Goal: Transaction & Acquisition: Purchase product/service

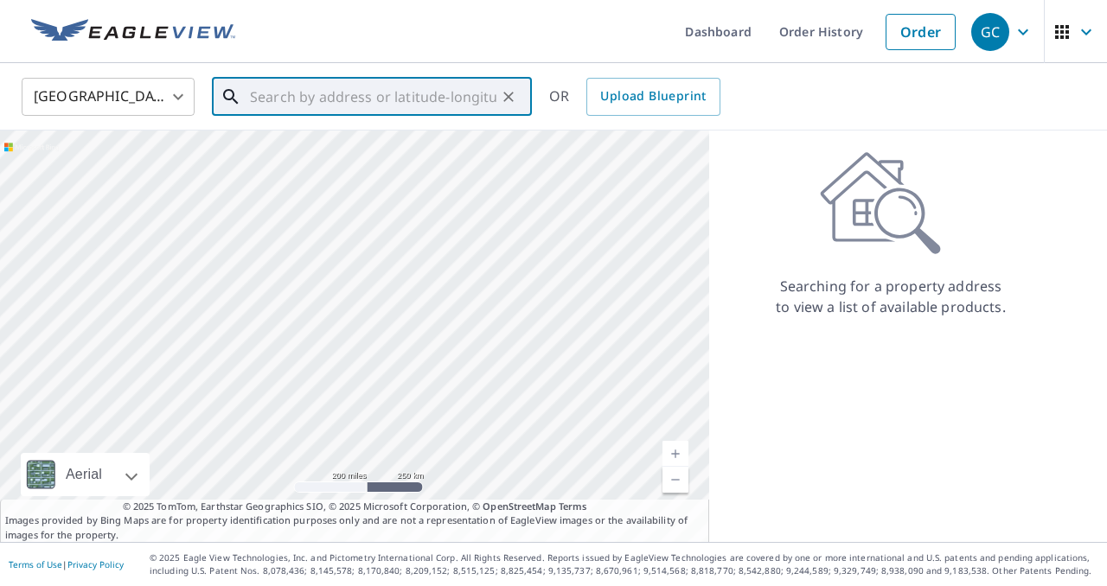
click at [387, 99] on input "text" at bounding box center [373, 97] width 247 height 48
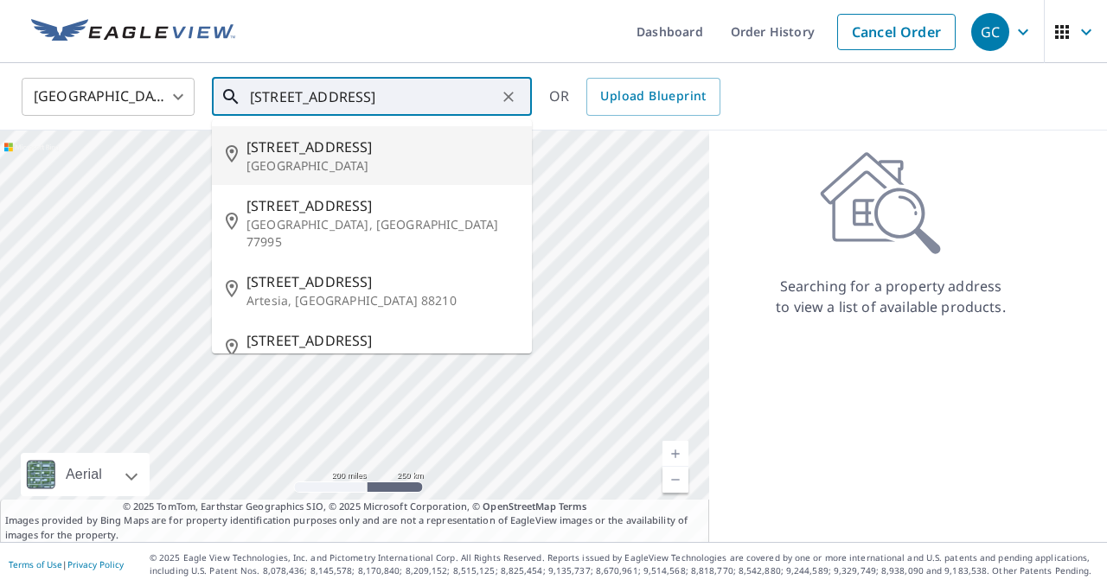
click at [373, 154] on span "[STREET_ADDRESS]" at bounding box center [383, 147] width 272 height 21
type input "[STREET_ADDRESS]"
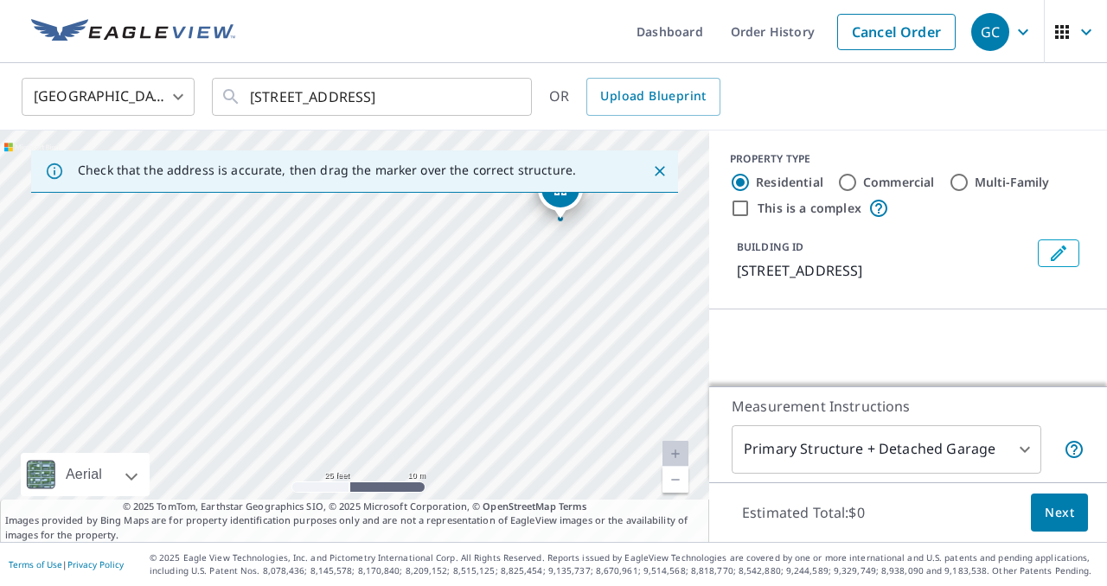
drag, startPoint x: 626, startPoint y: 307, endPoint x: 460, endPoint y: 368, distance: 177.1
click at [460, 368] on div "[STREET_ADDRESS]" at bounding box center [354, 337] width 709 height 412
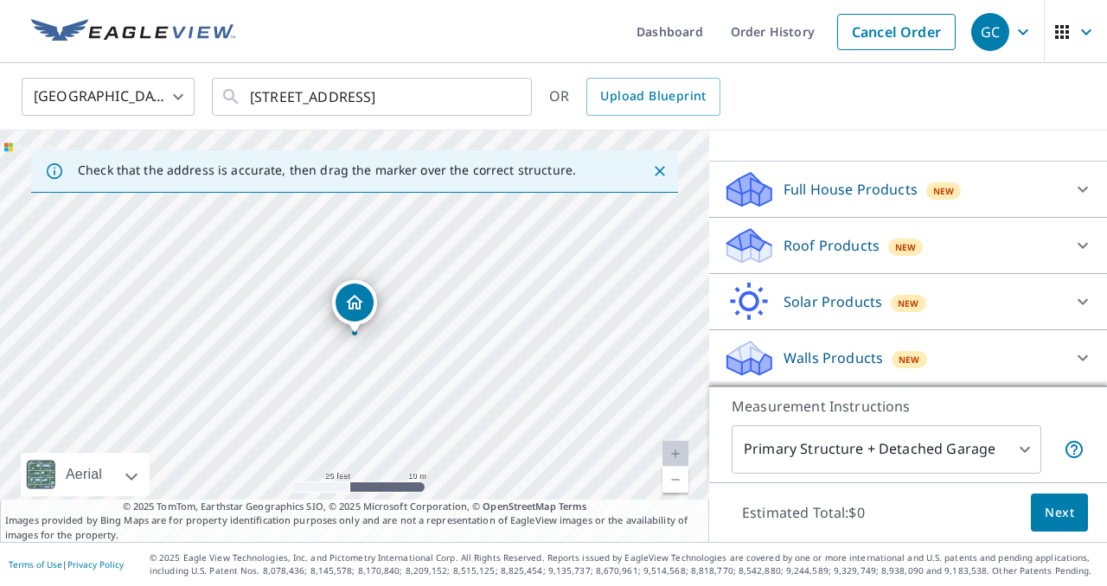
click at [899, 253] on span "New" at bounding box center [906, 247] width 22 height 14
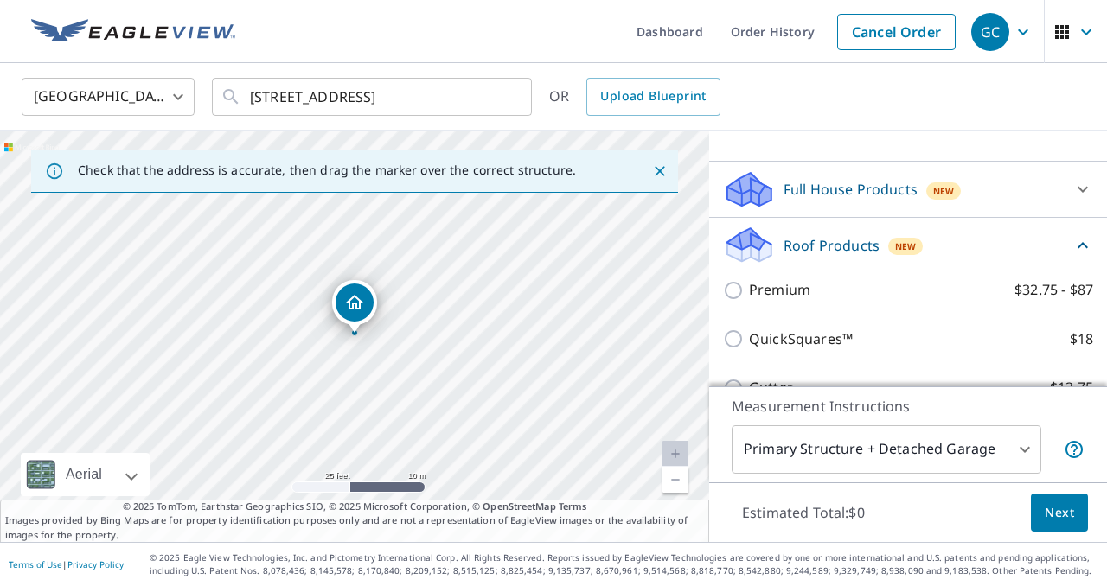
scroll to position [148, 0]
click at [782, 300] on div "Premium $32.75 - $87" at bounding box center [908, 290] width 370 height 49
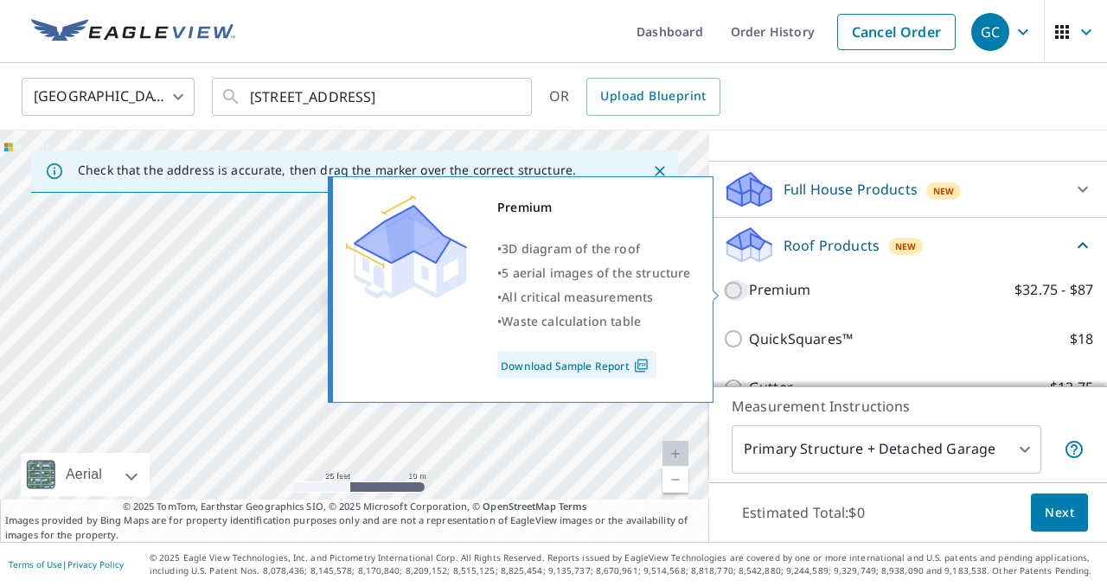
click at [743, 294] on input "Premium $32.75 - $87" at bounding box center [736, 290] width 26 height 21
checkbox input "true"
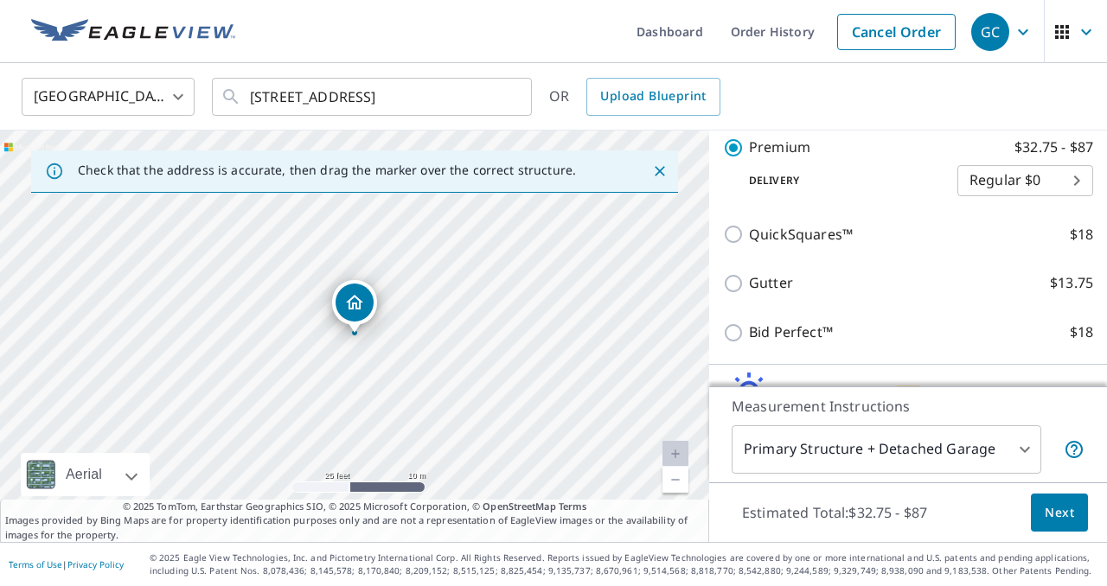
scroll to position [410, 0]
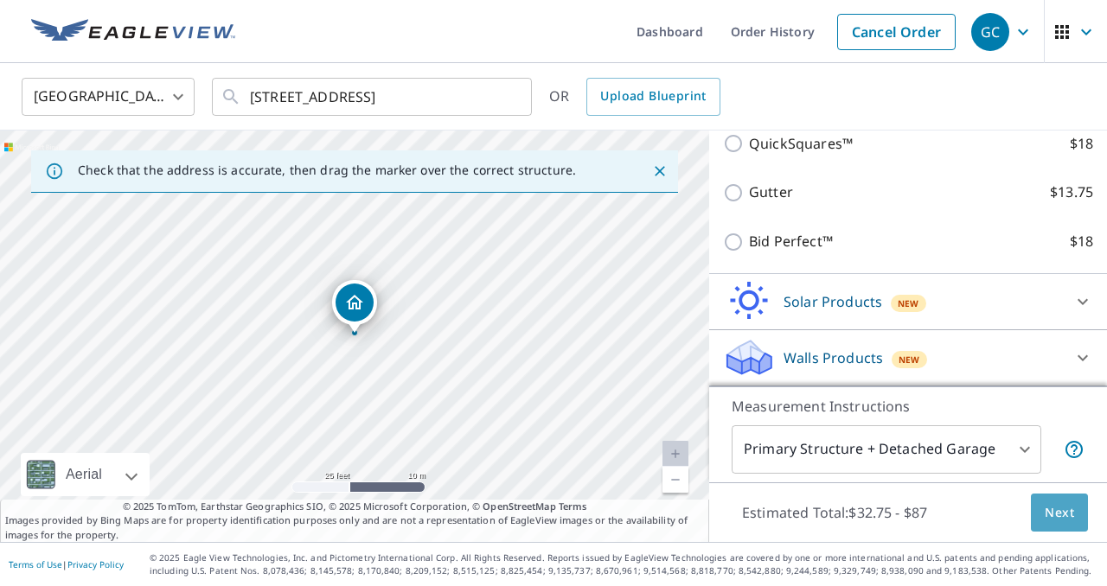
click at [1058, 516] on span "Next" at bounding box center [1059, 514] width 29 height 22
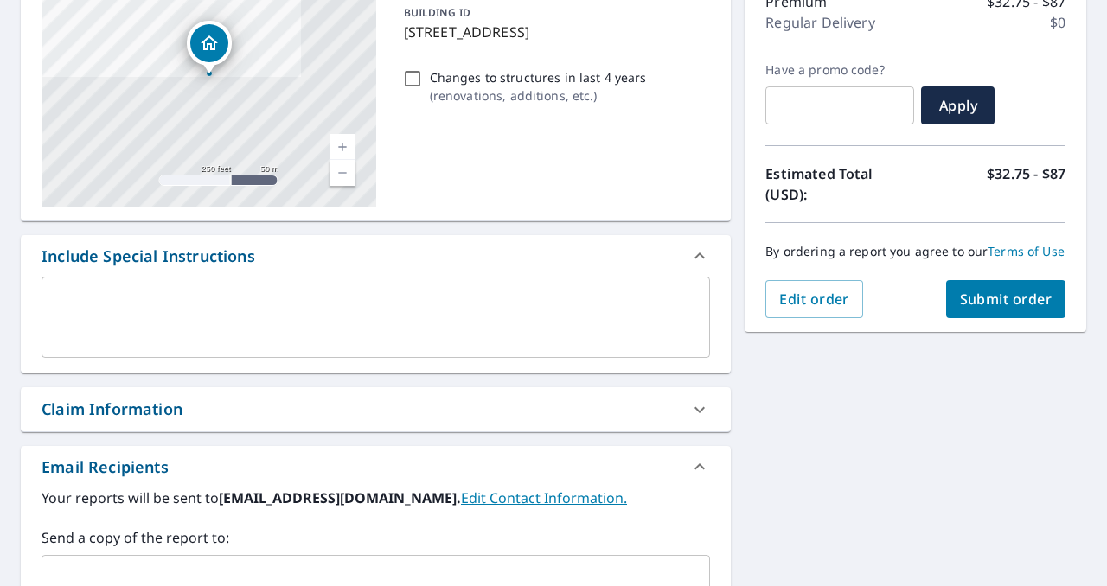
scroll to position [247, 0]
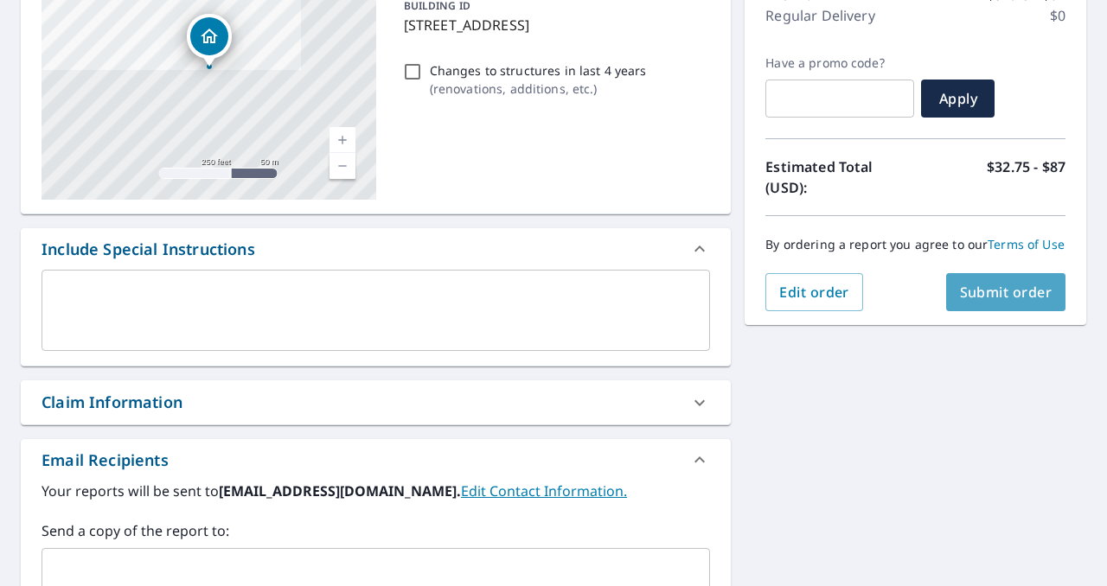
click at [979, 298] on span "Submit order" at bounding box center [1006, 292] width 93 height 19
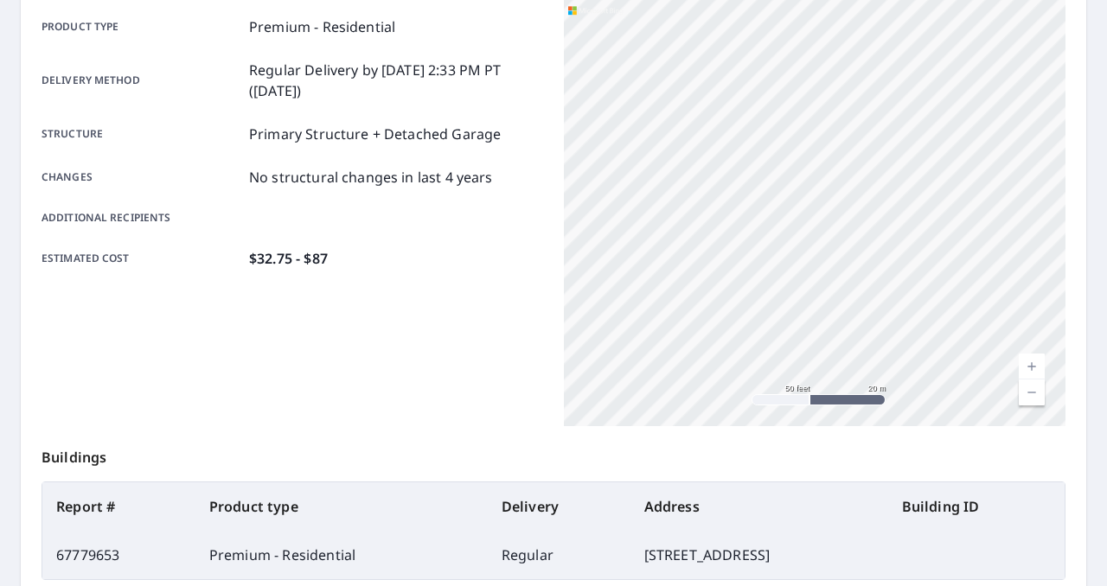
drag, startPoint x: 815, startPoint y: 52, endPoint x: 998, endPoint y: 291, distance: 301.7
click at [998, 291] on div "[STREET_ADDRESS]" at bounding box center [815, 210] width 502 height 432
